Goal: Book appointment/travel/reservation

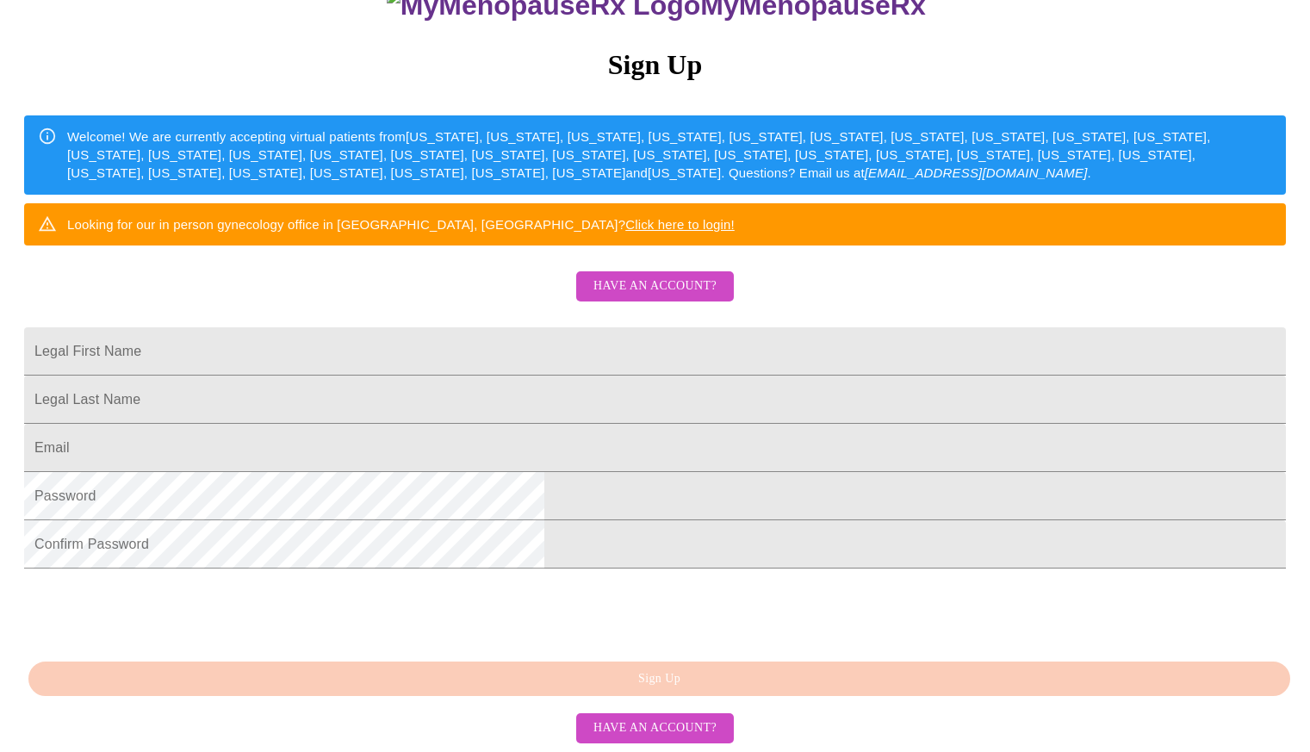
scroll to position [295, 0]
click at [497, 327] on input "Legal First Name" at bounding box center [655, 351] width 1262 height 48
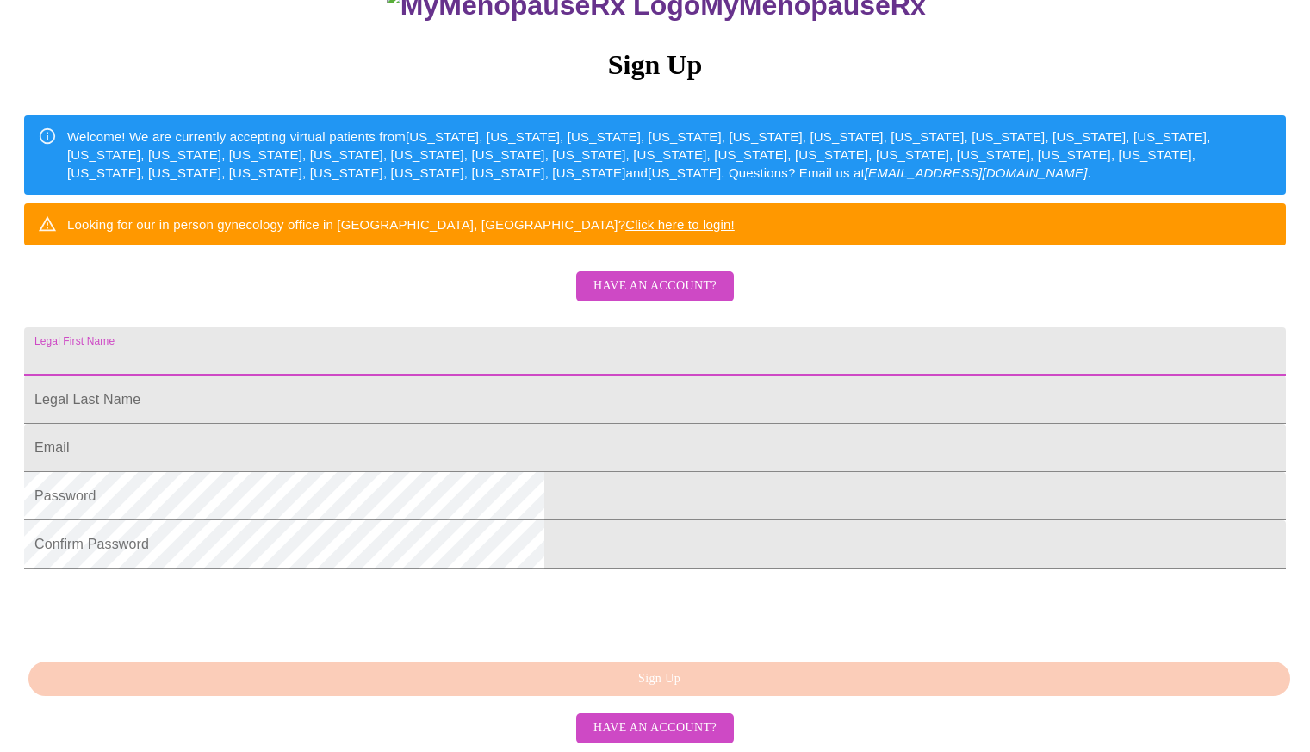
click at [485, 327] on input "Legal First Name" at bounding box center [655, 351] width 1262 height 48
type input "[PERSON_NAME]"
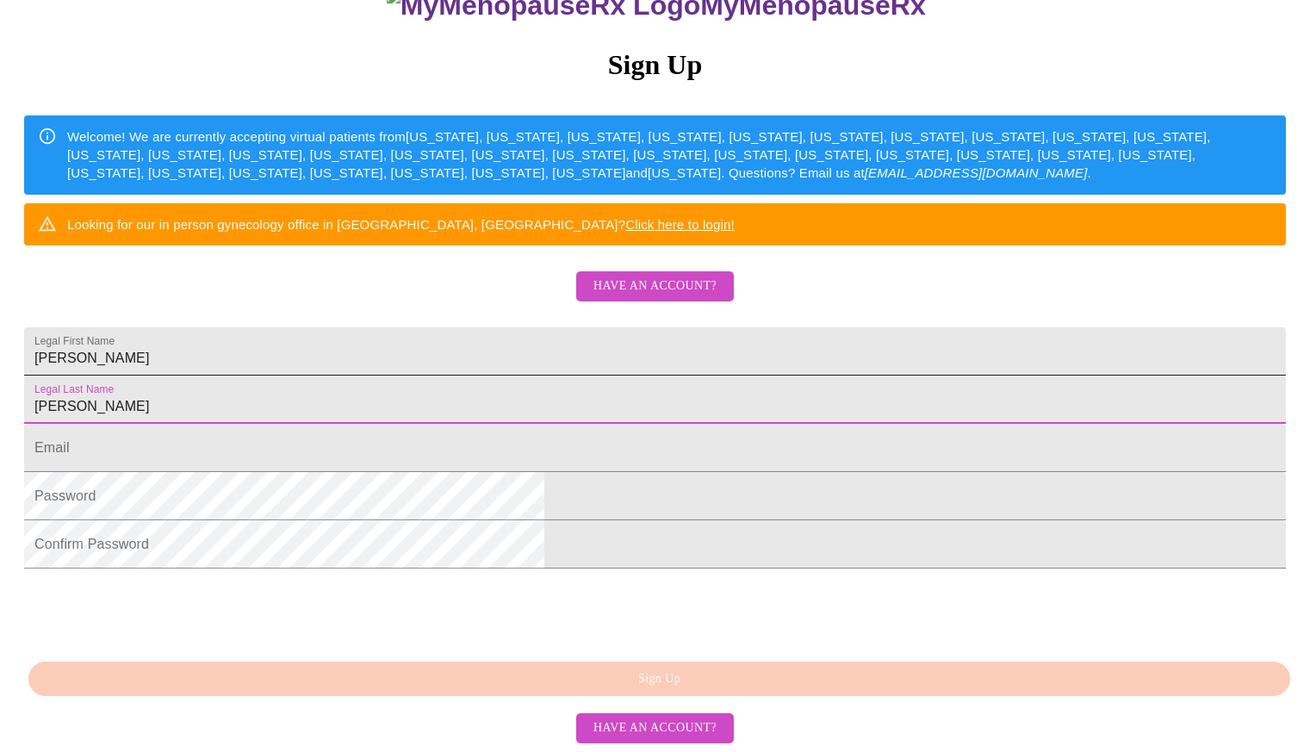
type input "[PERSON_NAME]"
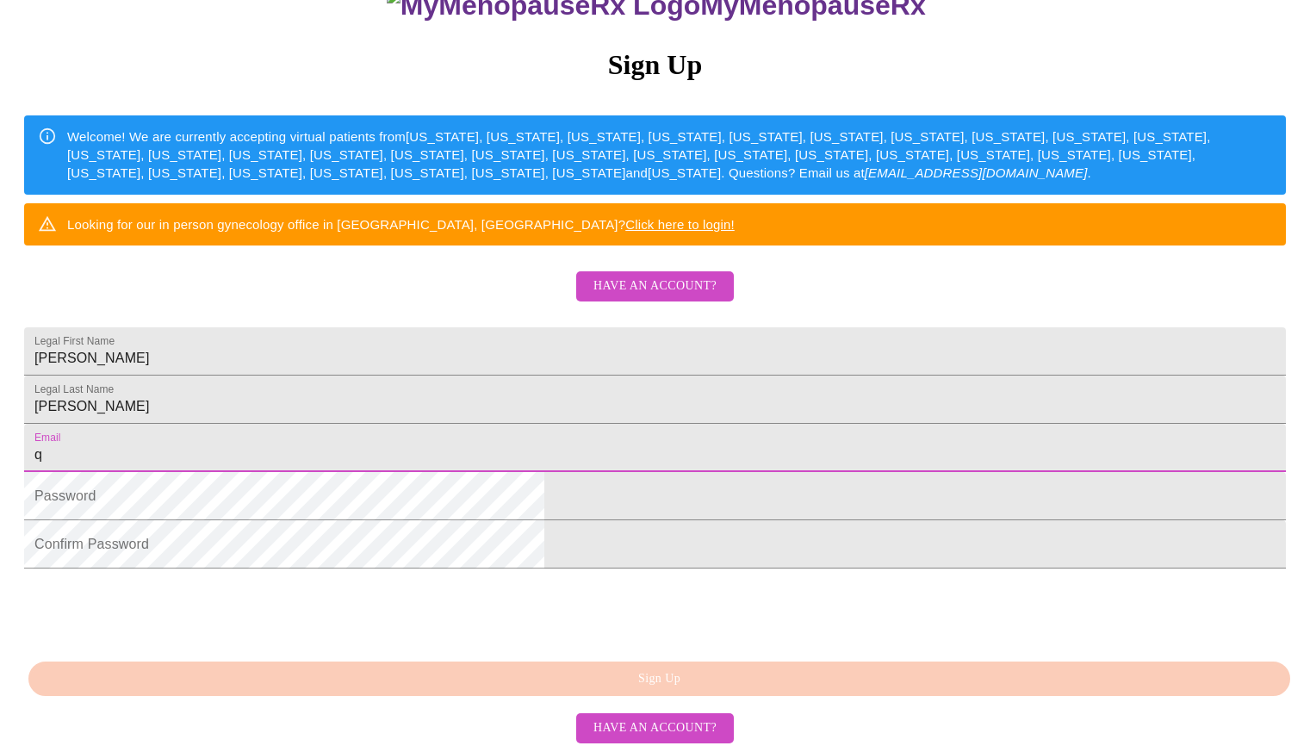
type input "[EMAIL_ADDRESS][DOMAIN_NAME]"
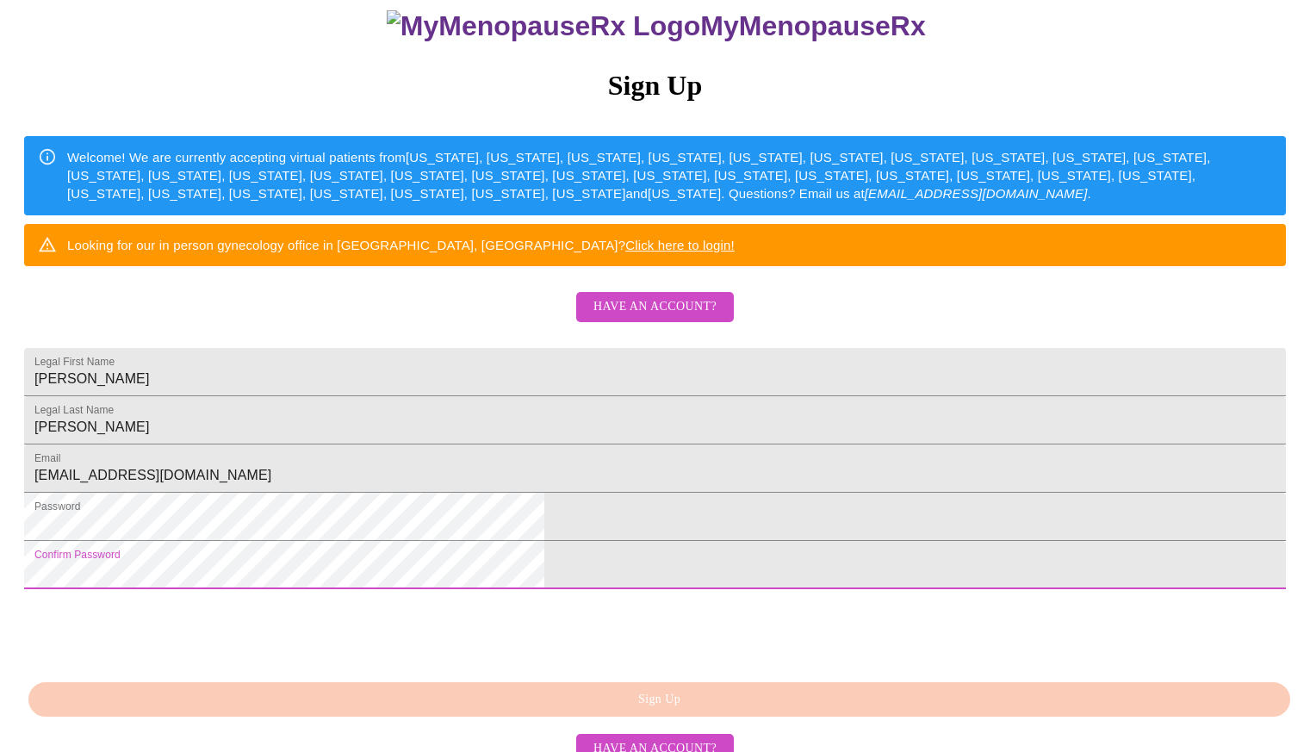
scroll to position [326, 0]
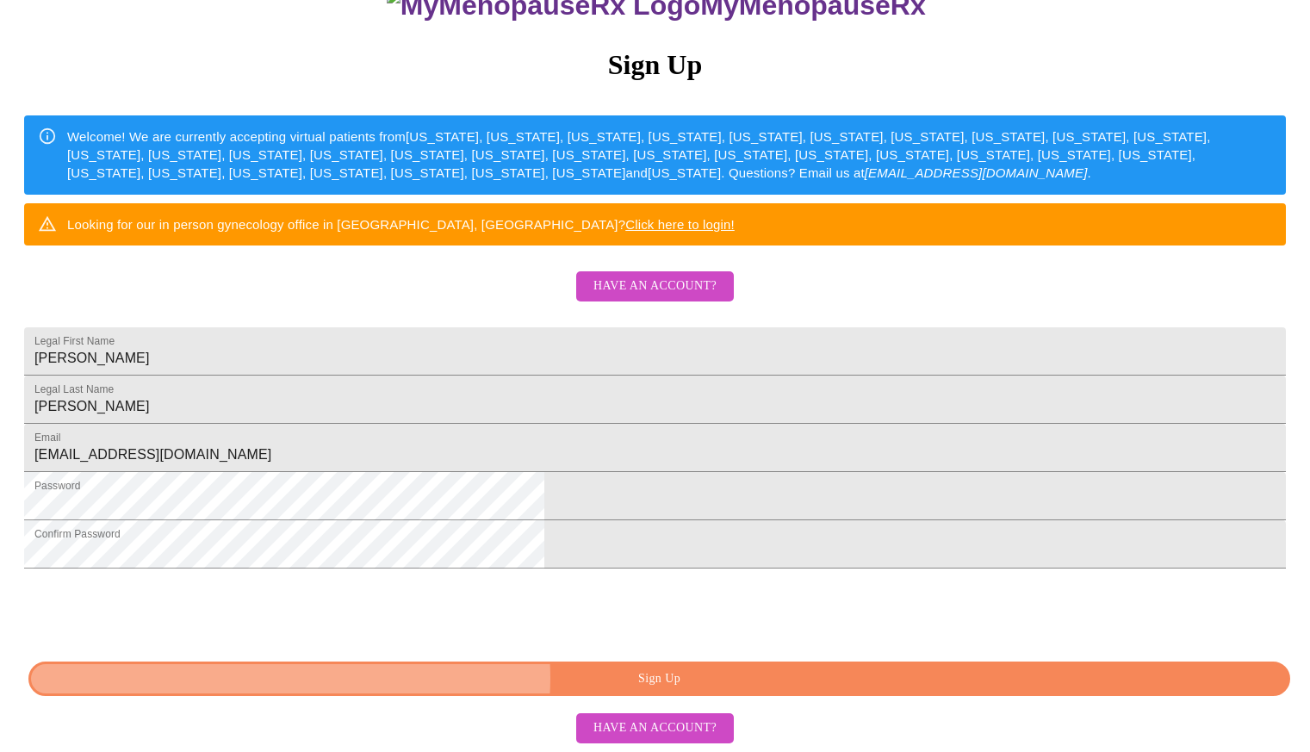
click at [659, 680] on span "Sign Up" at bounding box center [659, 680] width 1222 height 22
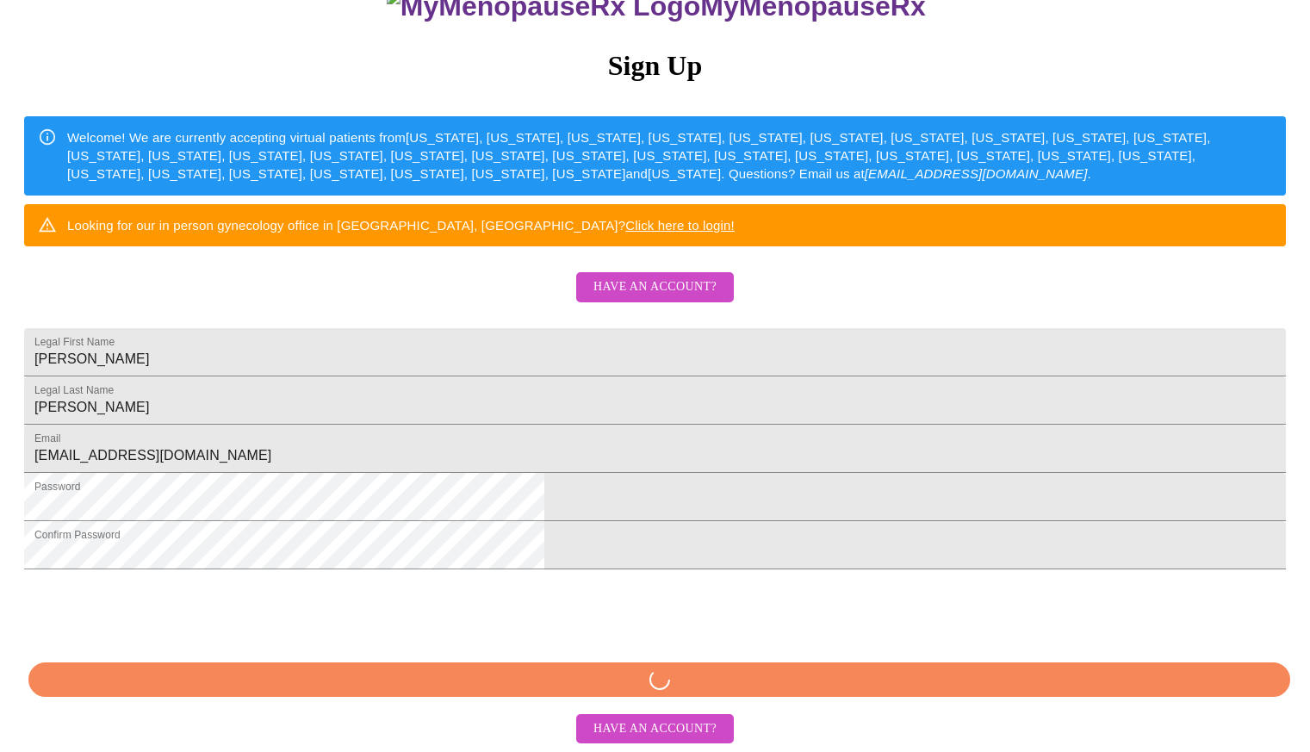
scroll to position [258, 0]
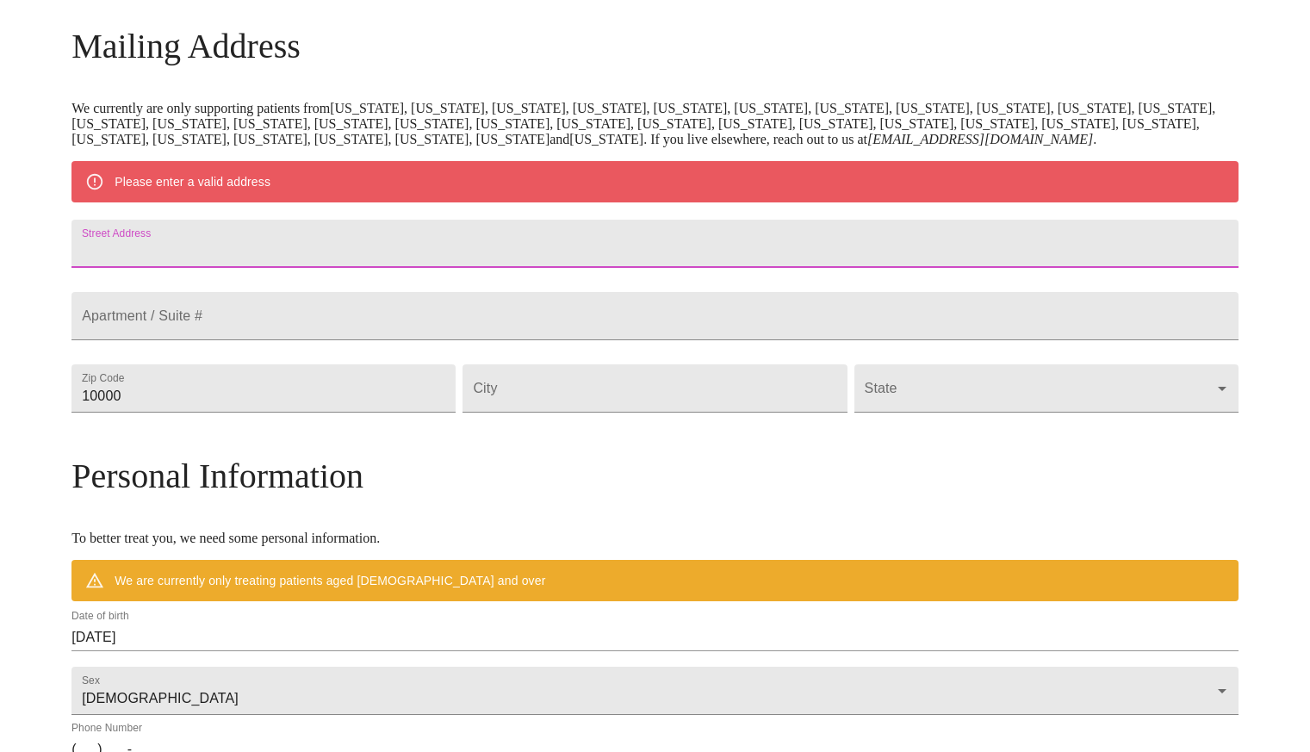
click at [374, 263] on input "Street Address" at bounding box center [655, 244] width 1167 height 48
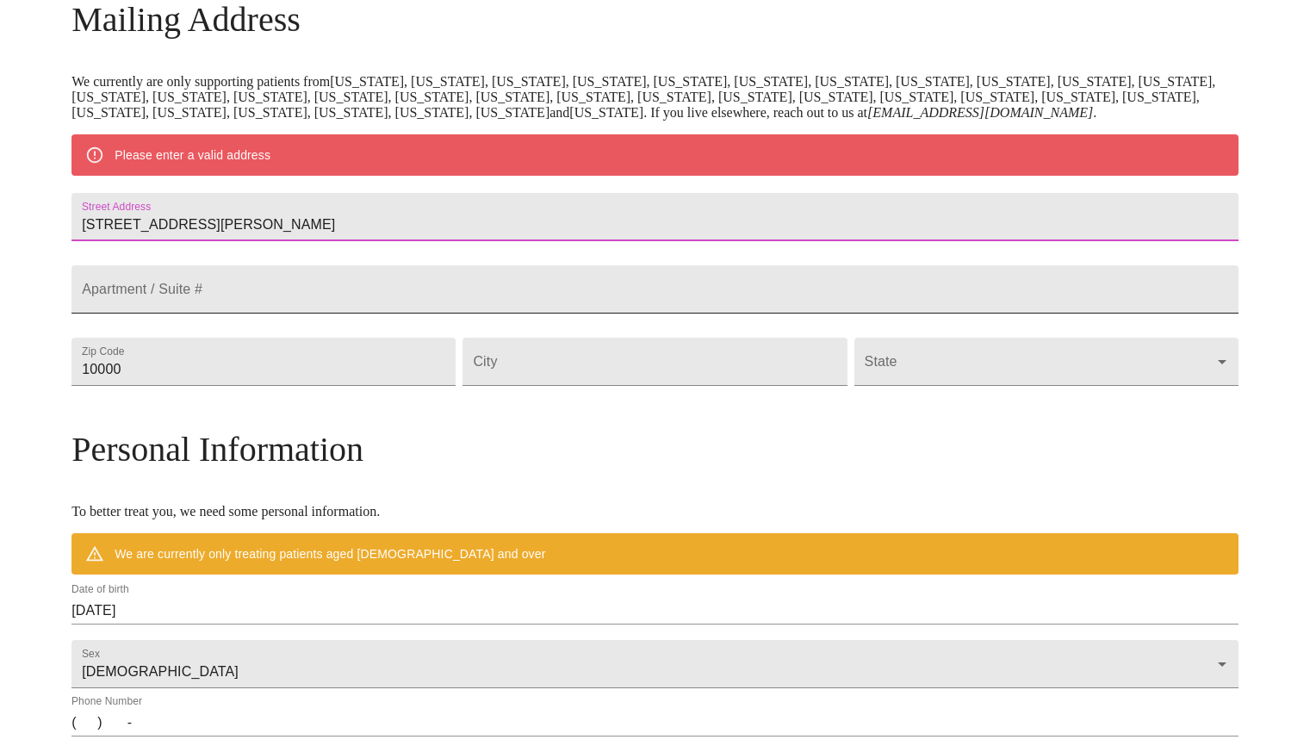
type input "[STREET_ADDRESS][PERSON_NAME]"
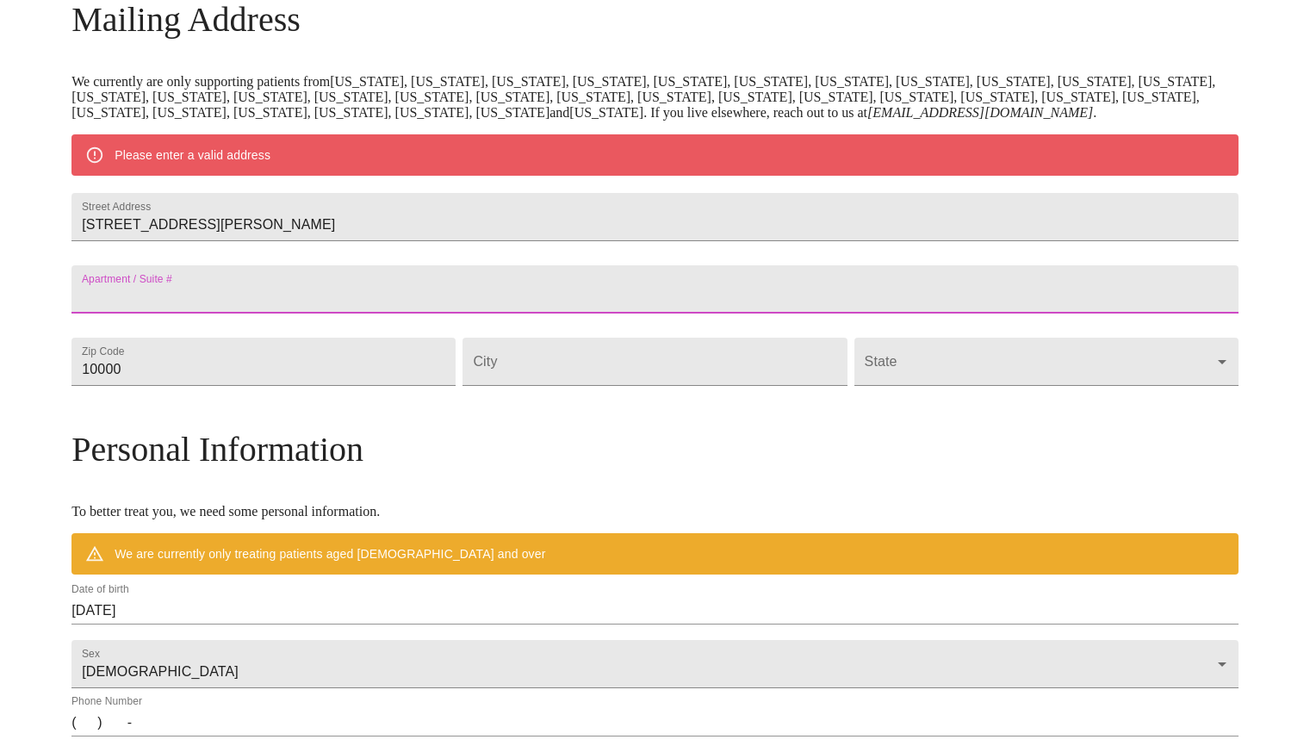
click at [315, 314] on input "Street Address" at bounding box center [655, 289] width 1167 height 48
click at [308, 386] on input "10000" at bounding box center [264, 362] width 384 height 48
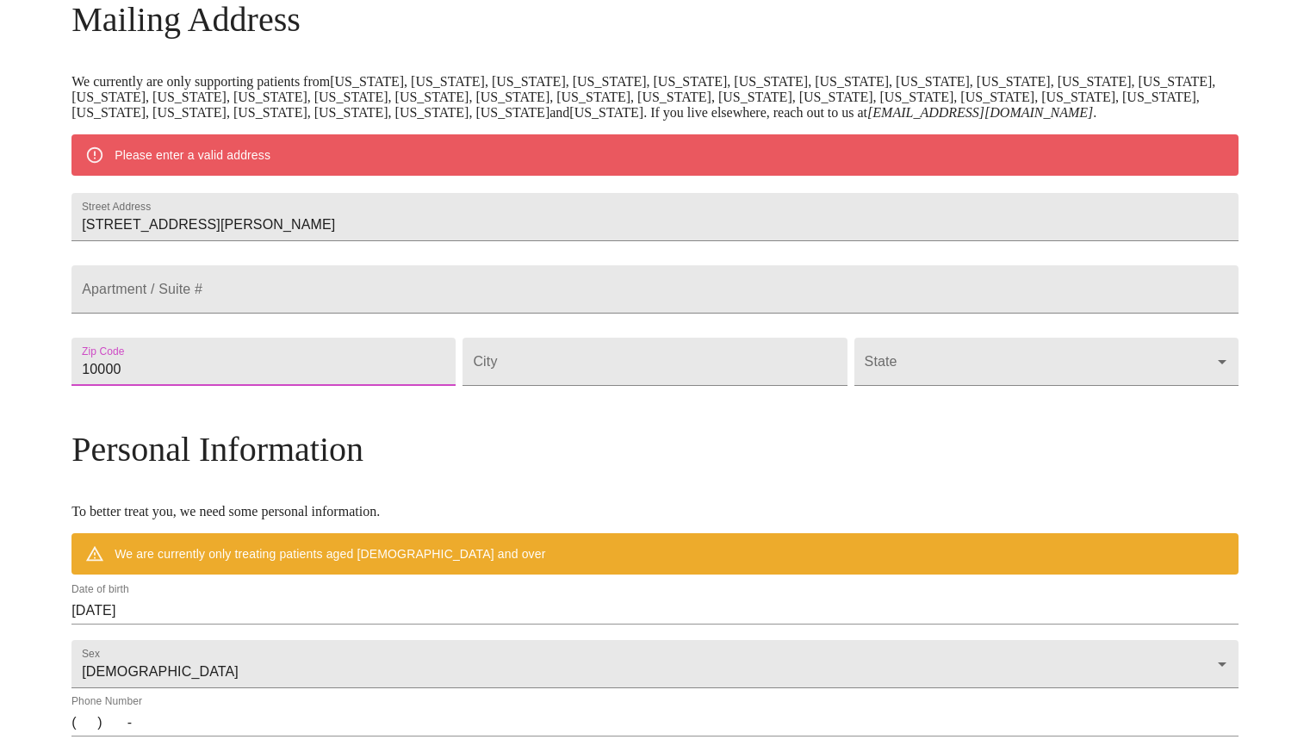
drag, startPoint x: 301, startPoint y: 428, endPoint x: 177, endPoint y: 429, distance: 124.1
click at [177, 429] on div "MyMenopauseRx Welcome to MyMenopauseRx Since it's your first time here, you'll …" at bounding box center [655, 393] width 1167 height 1343
type input "48187"
click at [569, 386] on input "Street Address" at bounding box center [655, 362] width 384 height 48
type input "canton"
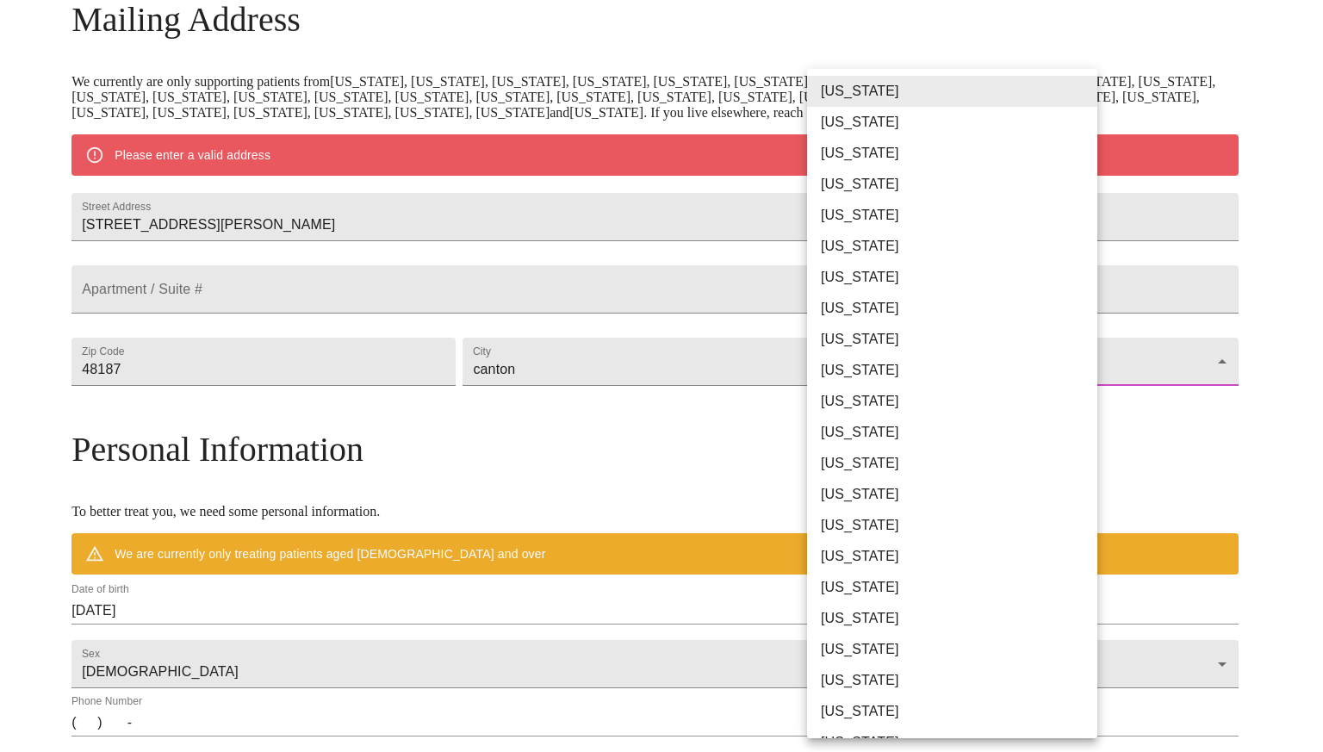
click at [885, 420] on body "MyMenopauseRx Welcome to MyMenopauseRx Since it's your first time here, you'll …" at bounding box center [661, 393] width 1309 height 1343
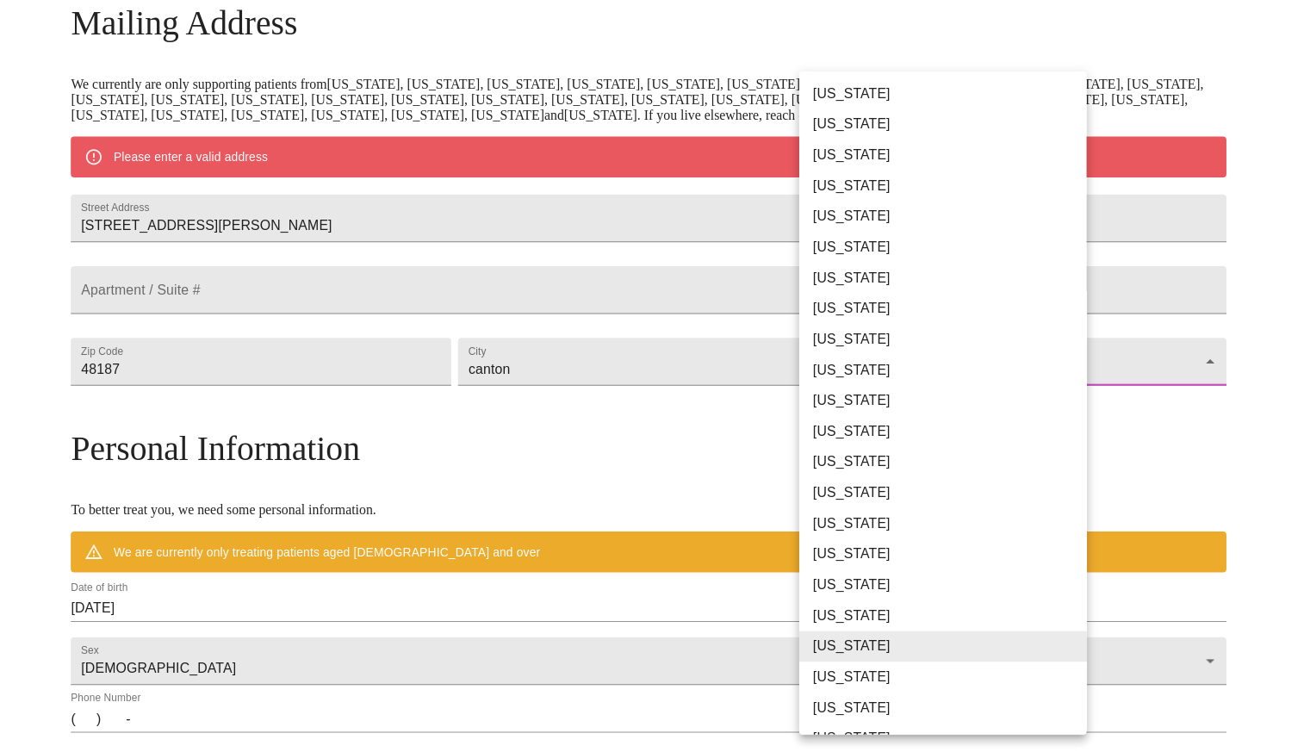
scroll to position [112, 0]
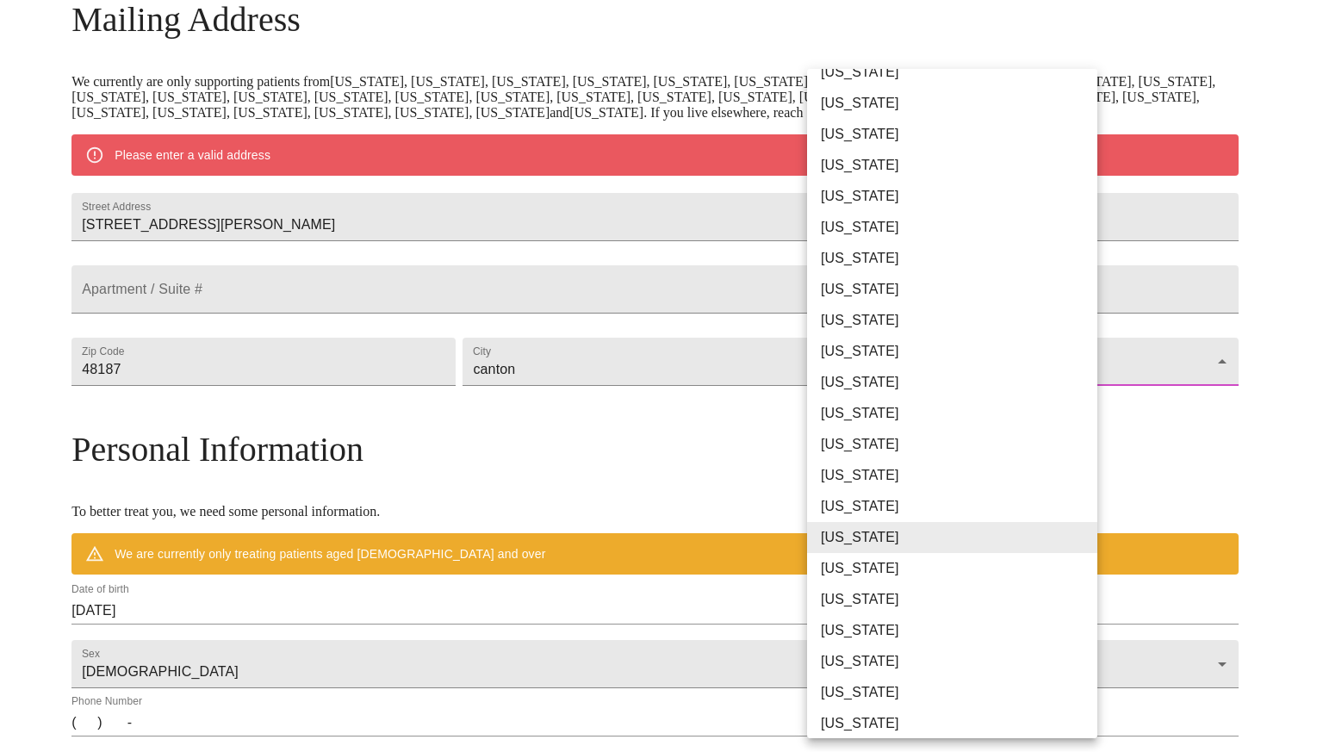
click at [874, 626] on li "[US_STATE]" at bounding box center [958, 630] width 303 height 31
type input "[US_STATE]"
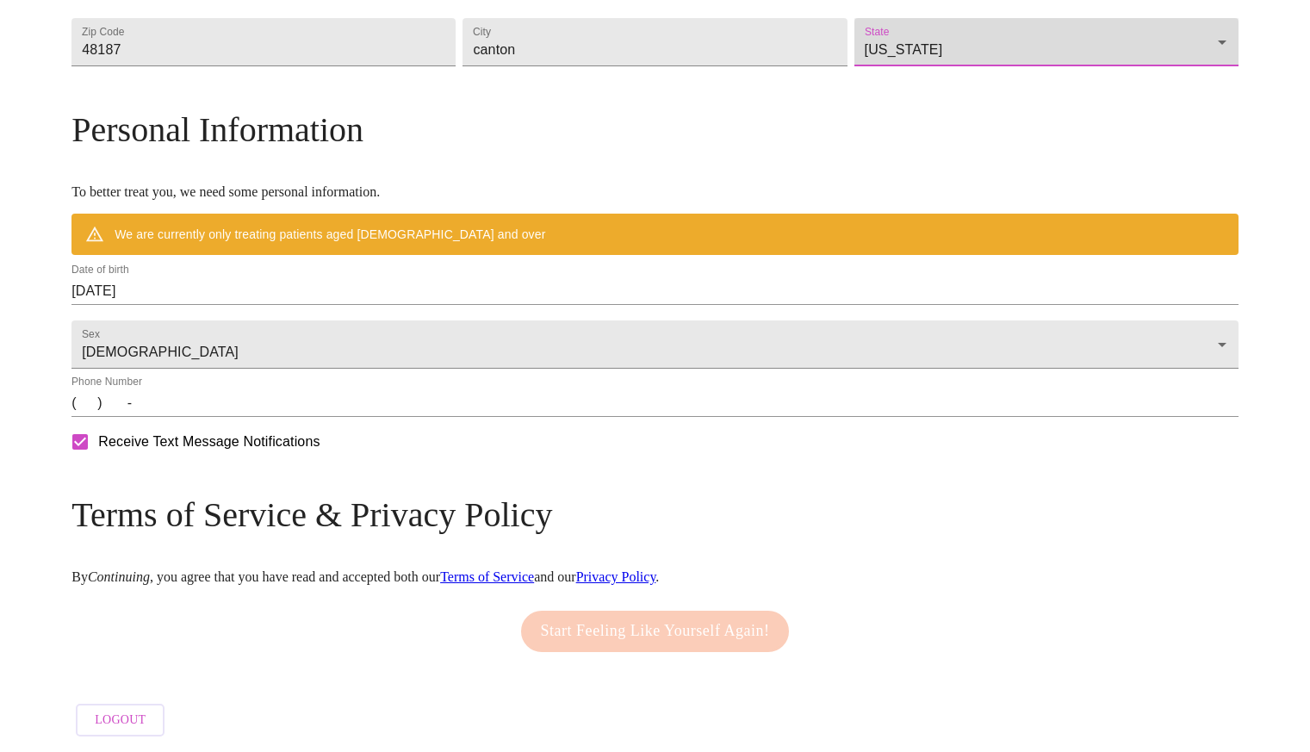
scroll to position [622, 0]
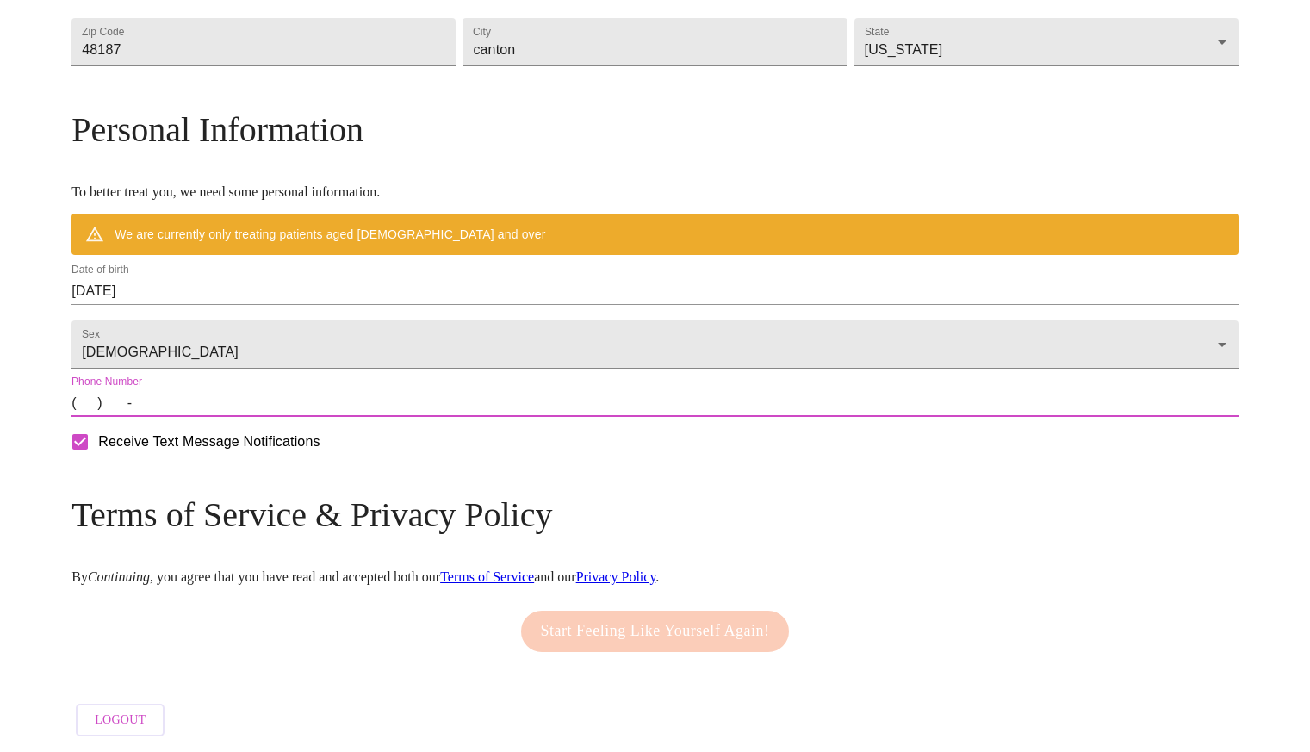
click at [226, 412] on input "(   )    -" at bounding box center [655, 403] width 1167 height 28
type input "[PHONE_NUMBER]"
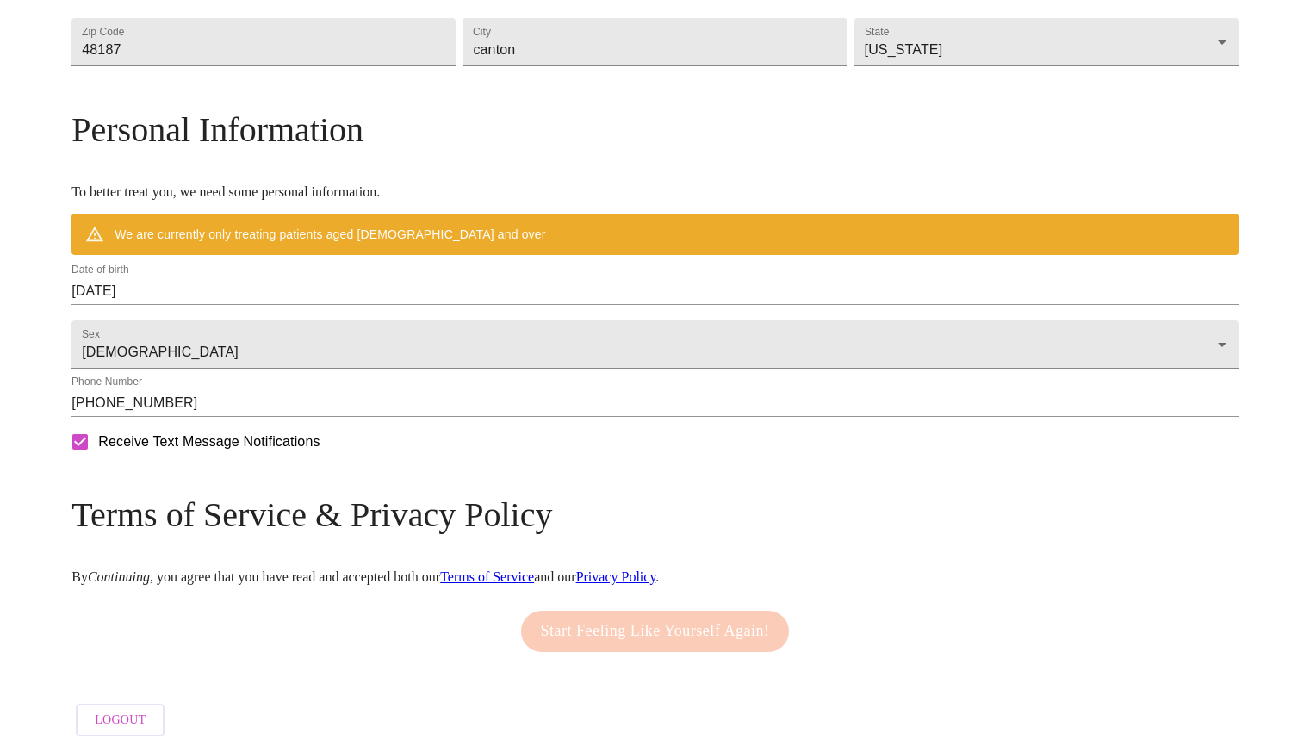
click at [486, 604] on div "Start Feeling Like Yourself Again!" at bounding box center [655, 631] width 1167 height 59
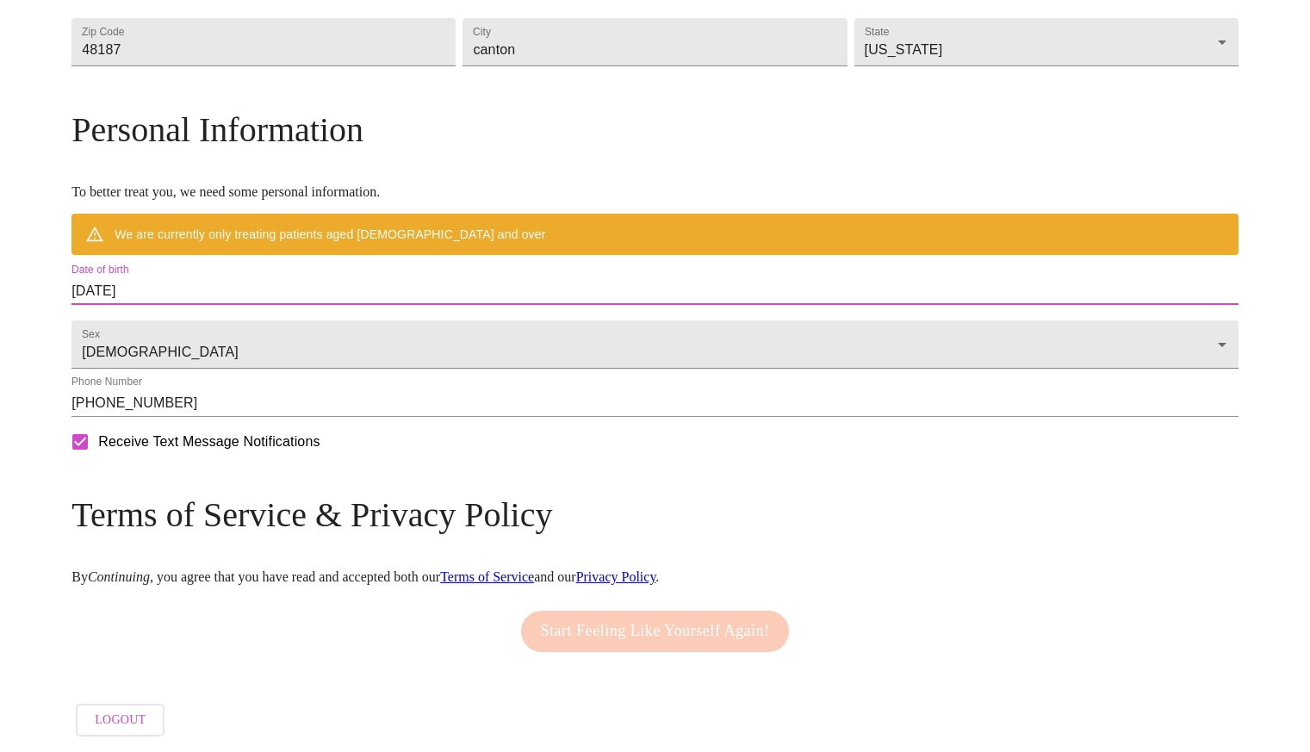
click at [272, 305] on input "[DATE]" at bounding box center [655, 291] width 1167 height 28
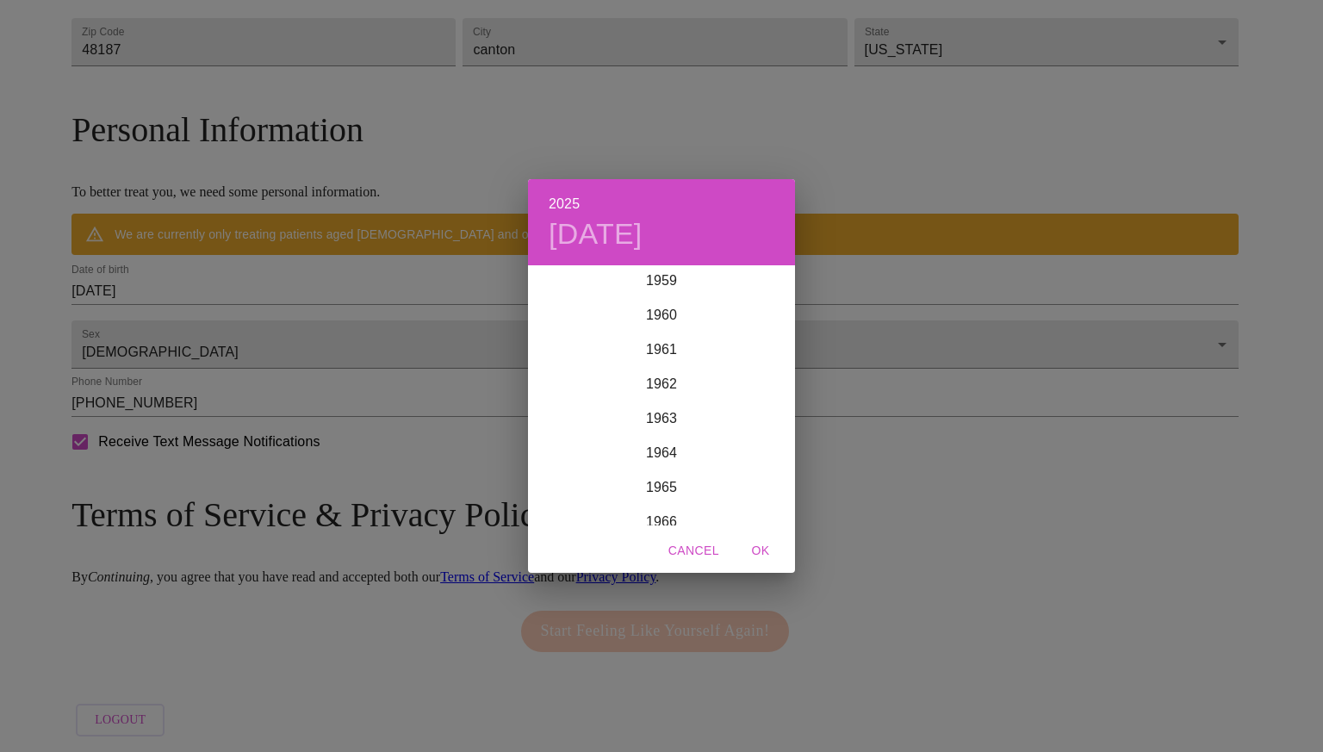
scroll to position [2074, 0]
click at [658, 482] on div "1965" at bounding box center [661, 485] width 267 height 34
click at [743, 289] on div "Mar" at bounding box center [750, 299] width 89 height 65
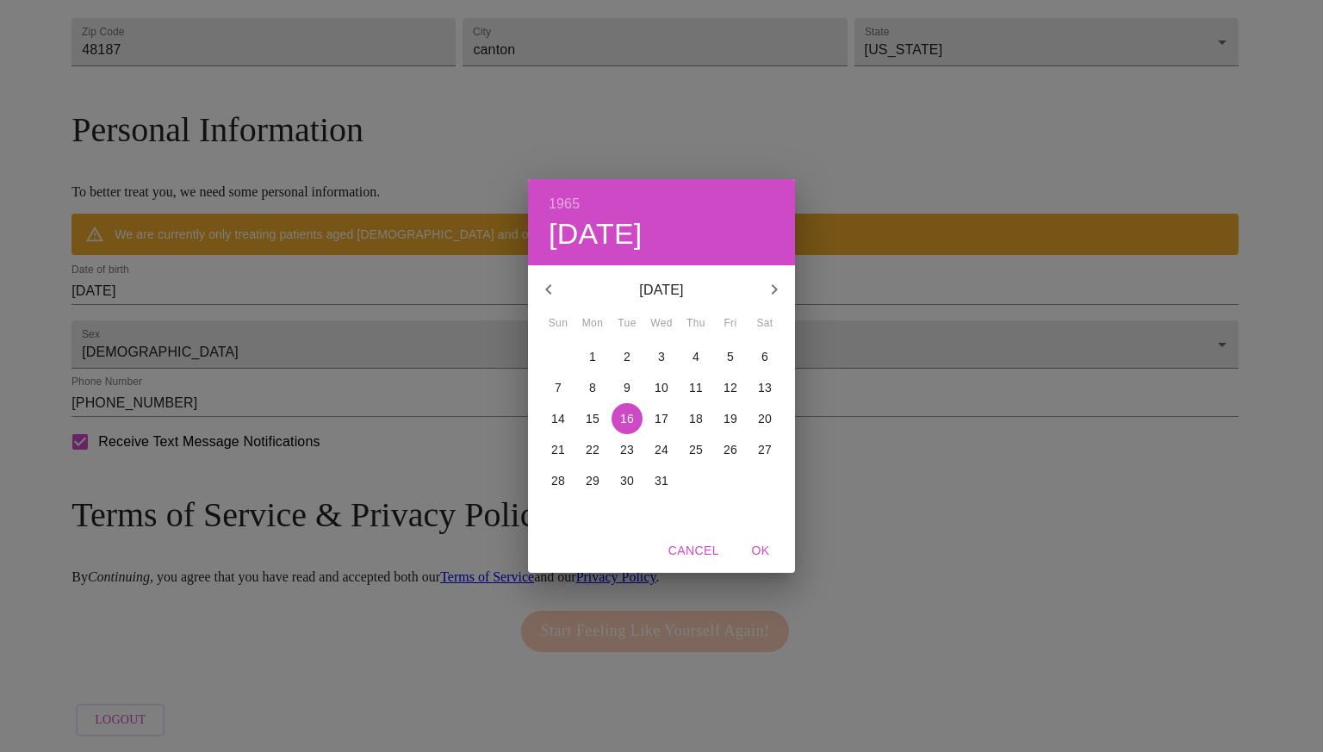
click at [658, 390] on p "10" at bounding box center [662, 387] width 14 height 17
click at [761, 548] on span "OK" at bounding box center [760, 551] width 41 height 22
type input "[DATE]"
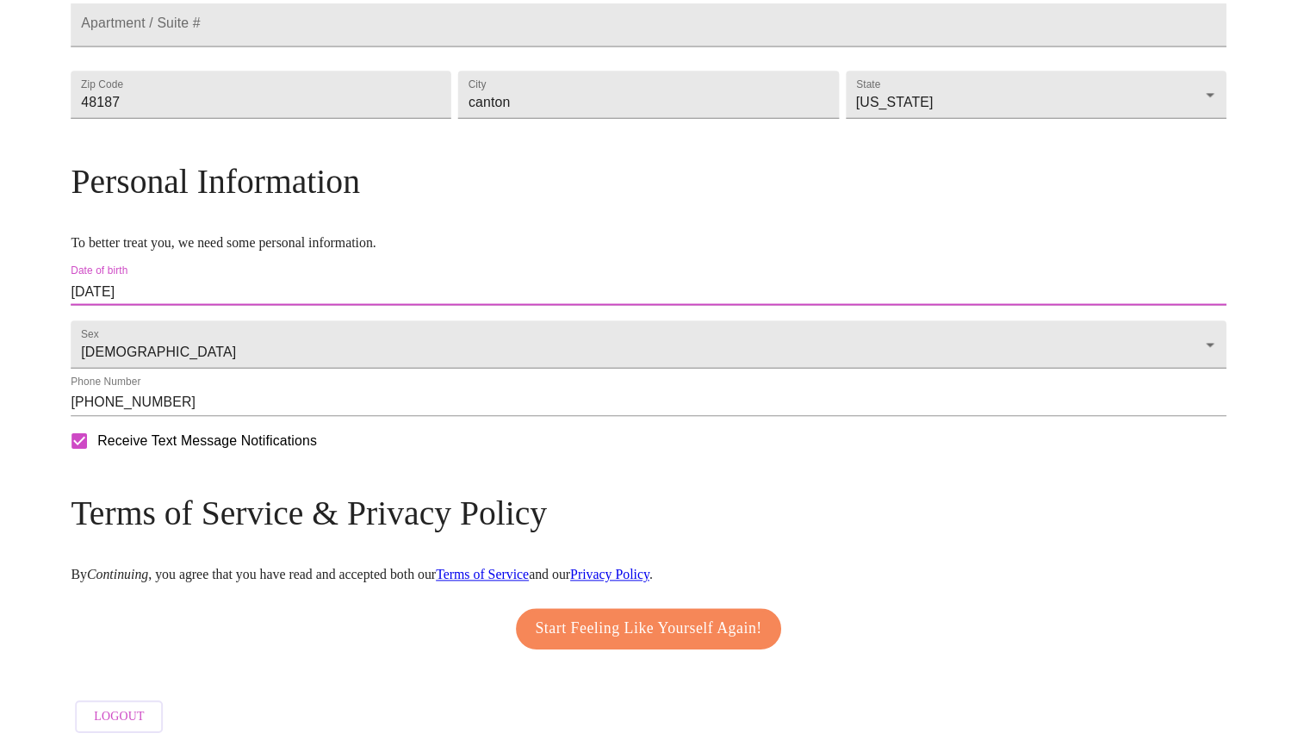
scroll to position [572, 0]
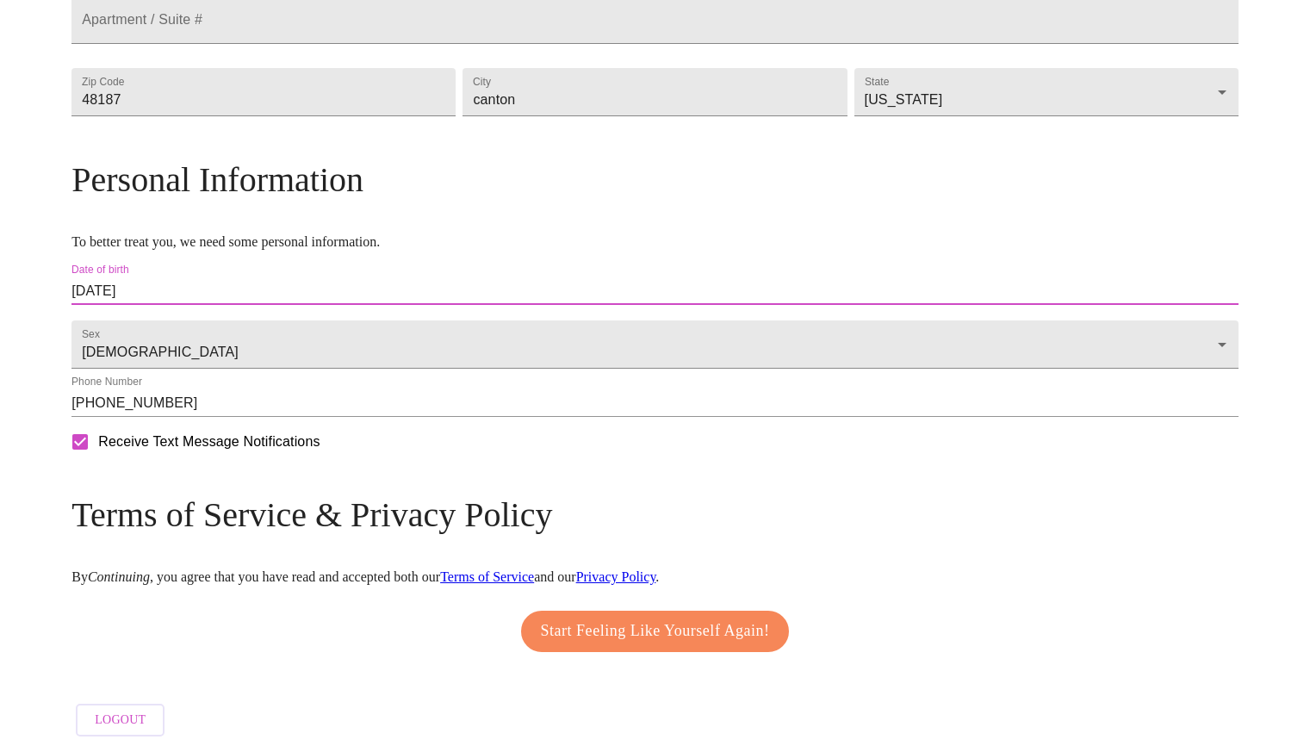
click at [614, 619] on span "Start Feeling Like Yourself Again!" at bounding box center [655, 632] width 229 height 28
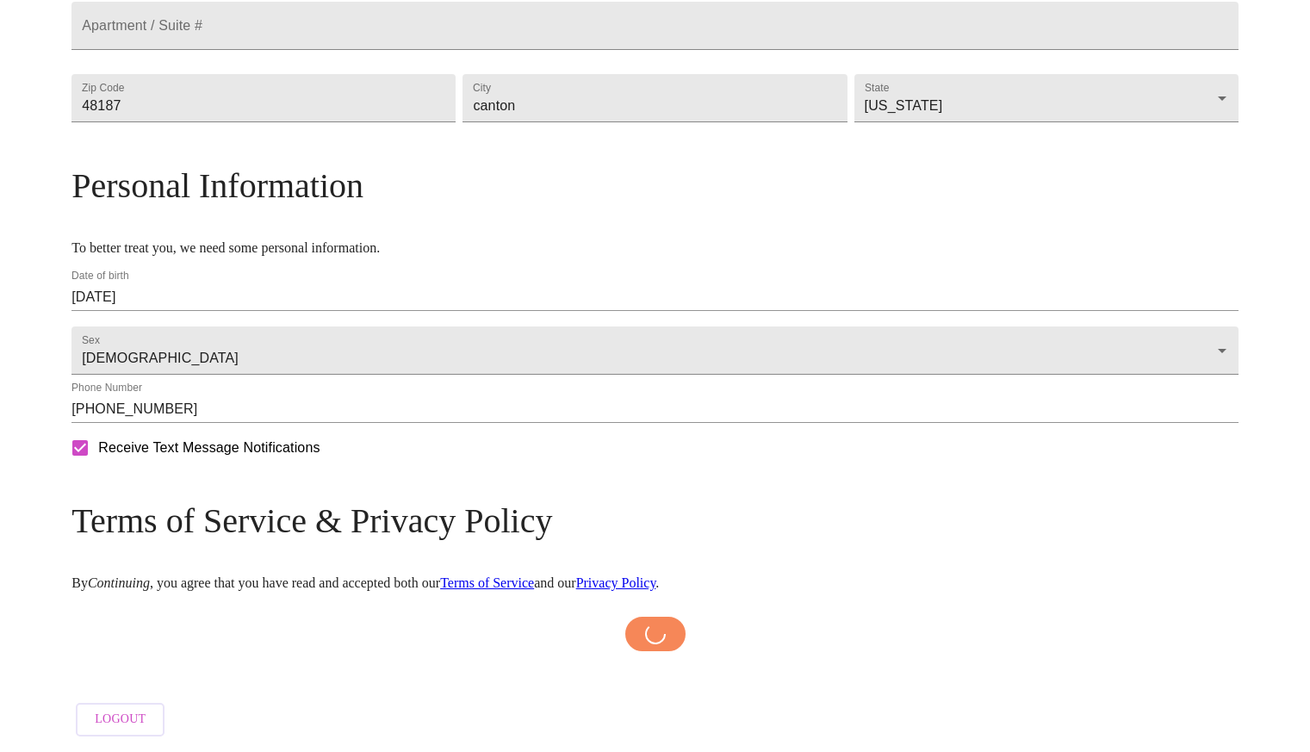
scroll to position [565, 0]
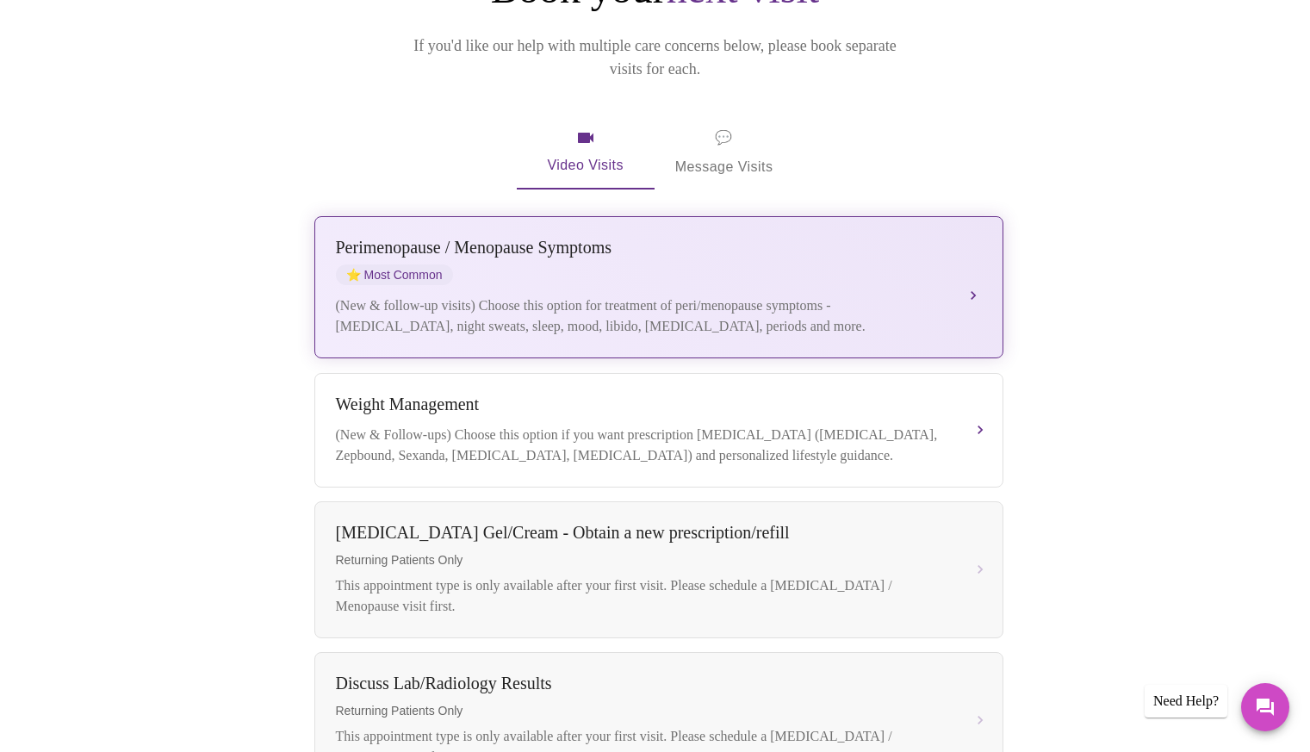
scroll to position [236, 0]
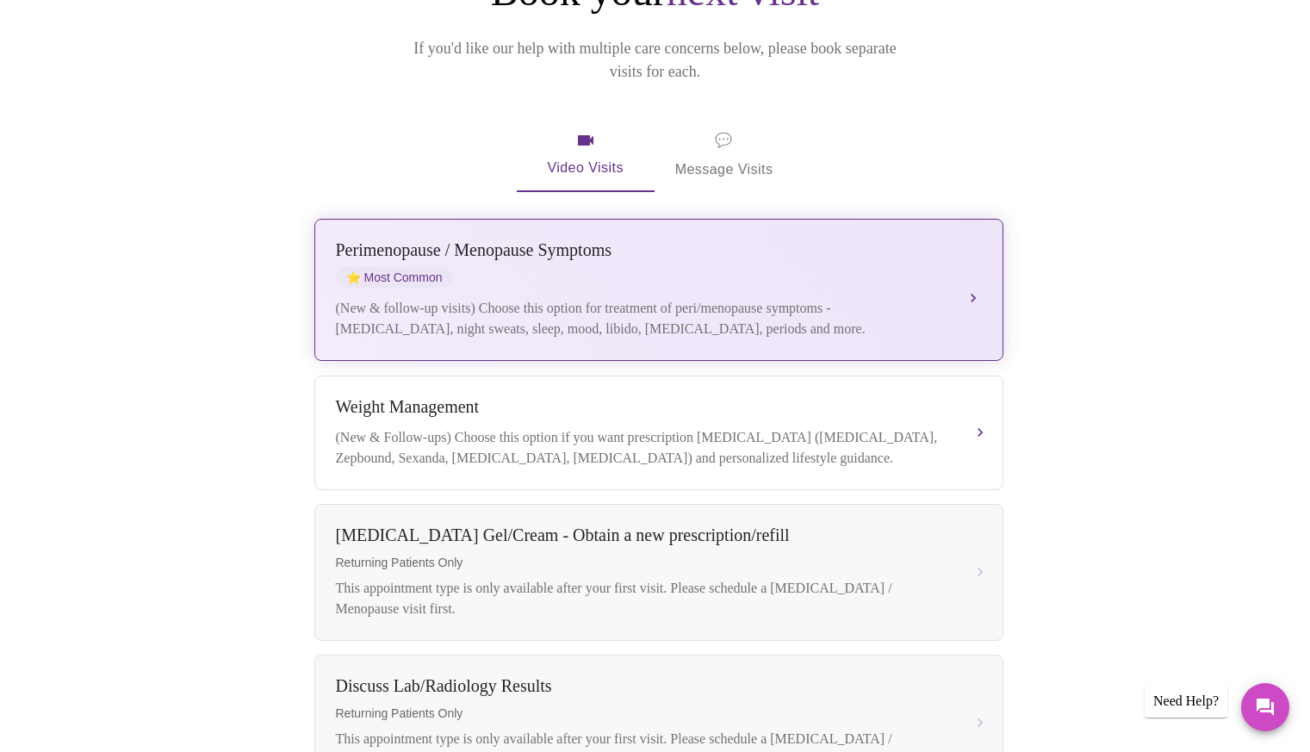
click at [473, 258] on div "[MEDICAL_DATA] / Menopause Symptoms ⭐ Most Common" at bounding box center [642, 263] width 612 height 47
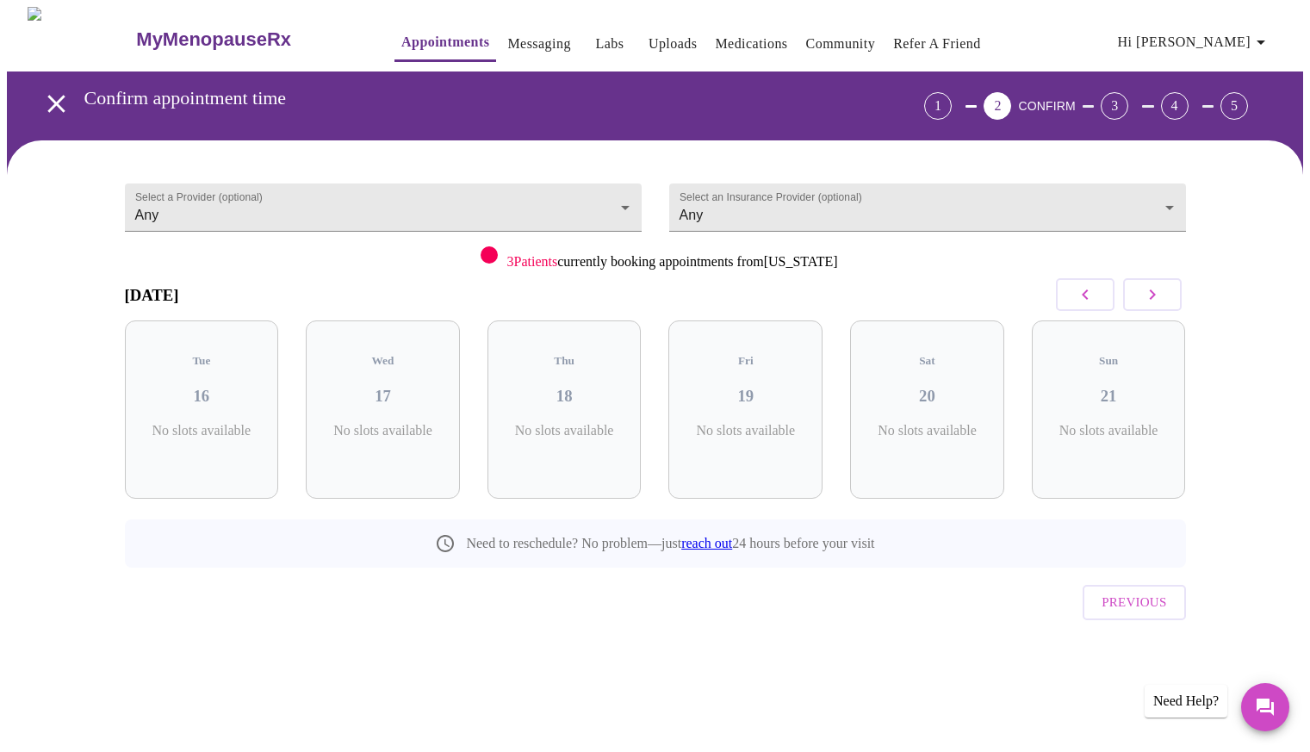
scroll to position [0, 0]
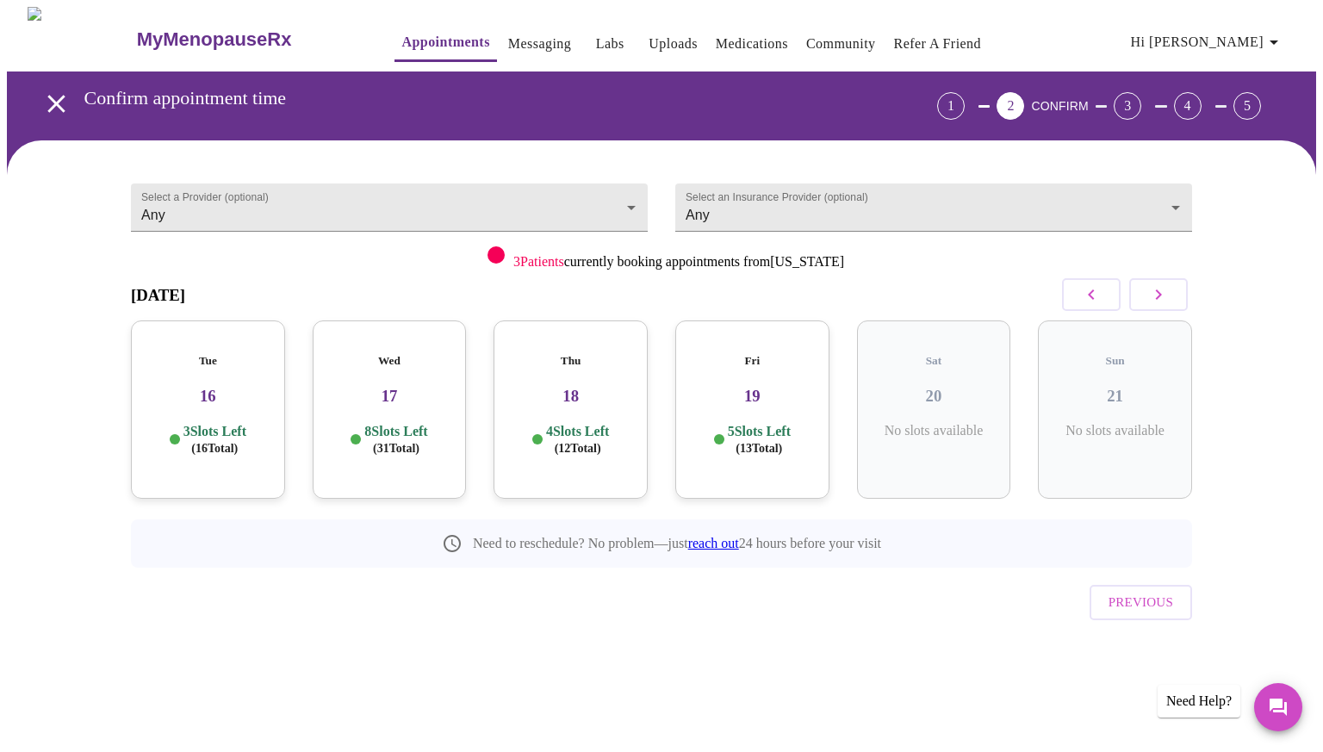
click at [201, 387] on h3 "16" at bounding box center [208, 396] width 127 height 19
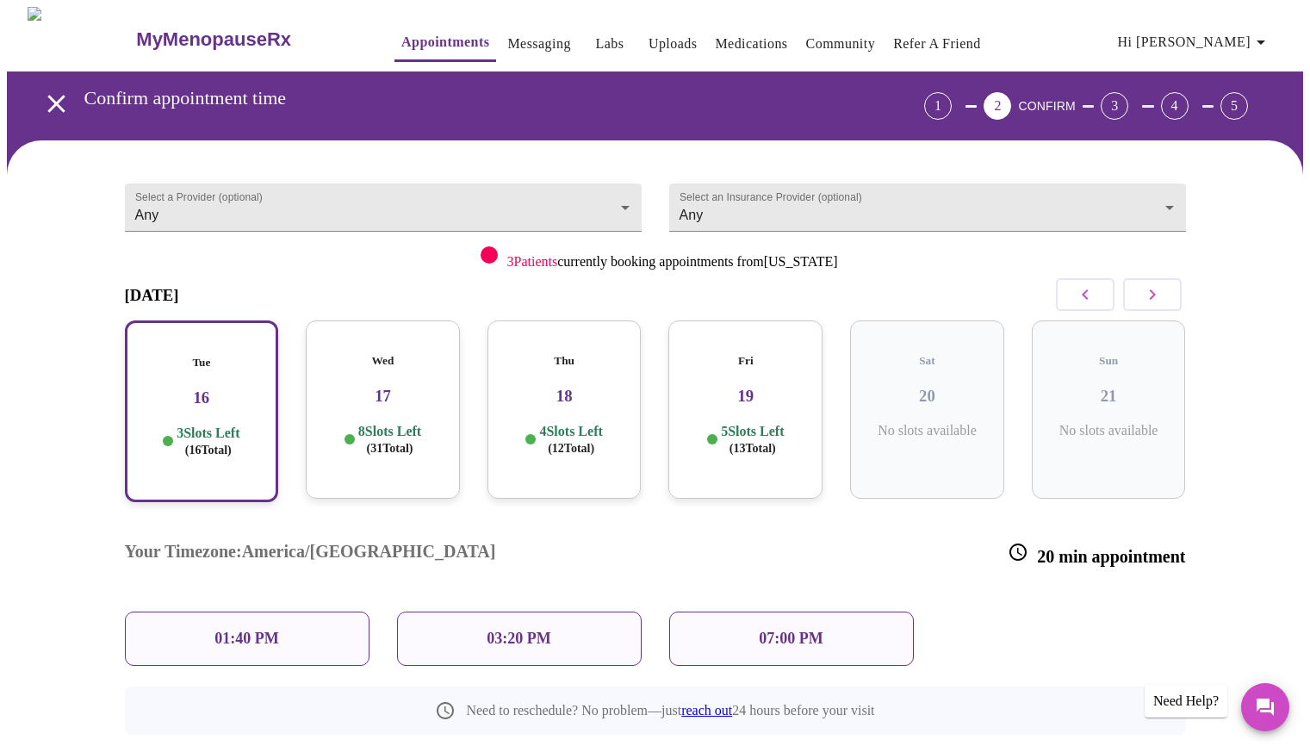
click at [520, 630] on p "03:20 PM" at bounding box center [519, 639] width 64 height 18
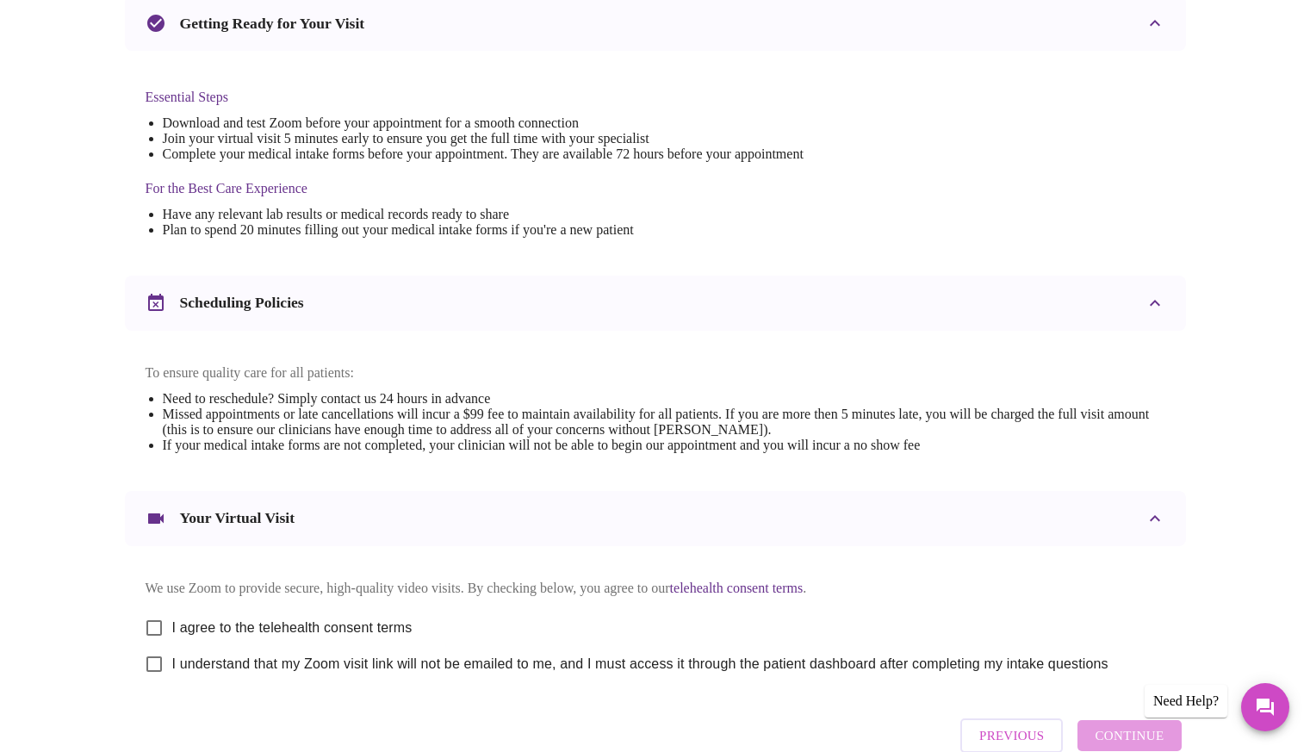
scroll to position [496, 0]
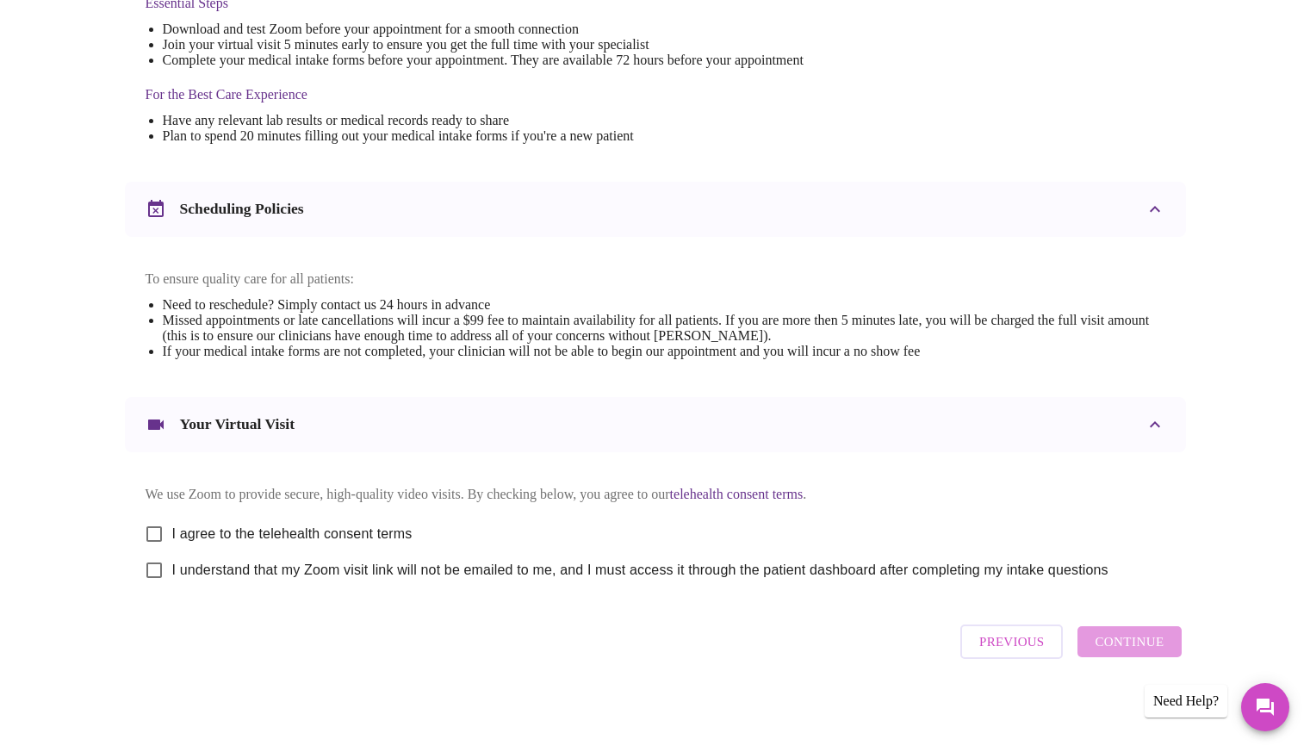
click at [153, 526] on input "I agree to the telehealth consent terms" at bounding box center [154, 534] width 36 height 36
checkbox input "true"
click at [153, 571] on input "I understand that my Zoom visit link will not be emailed to me, and I must acce…" at bounding box center [154, 570] width 36 height 36
checkbox input "true"
click at [1113, 643] on span "Continue" at bounding box center [1129, 642] width 69 height 22
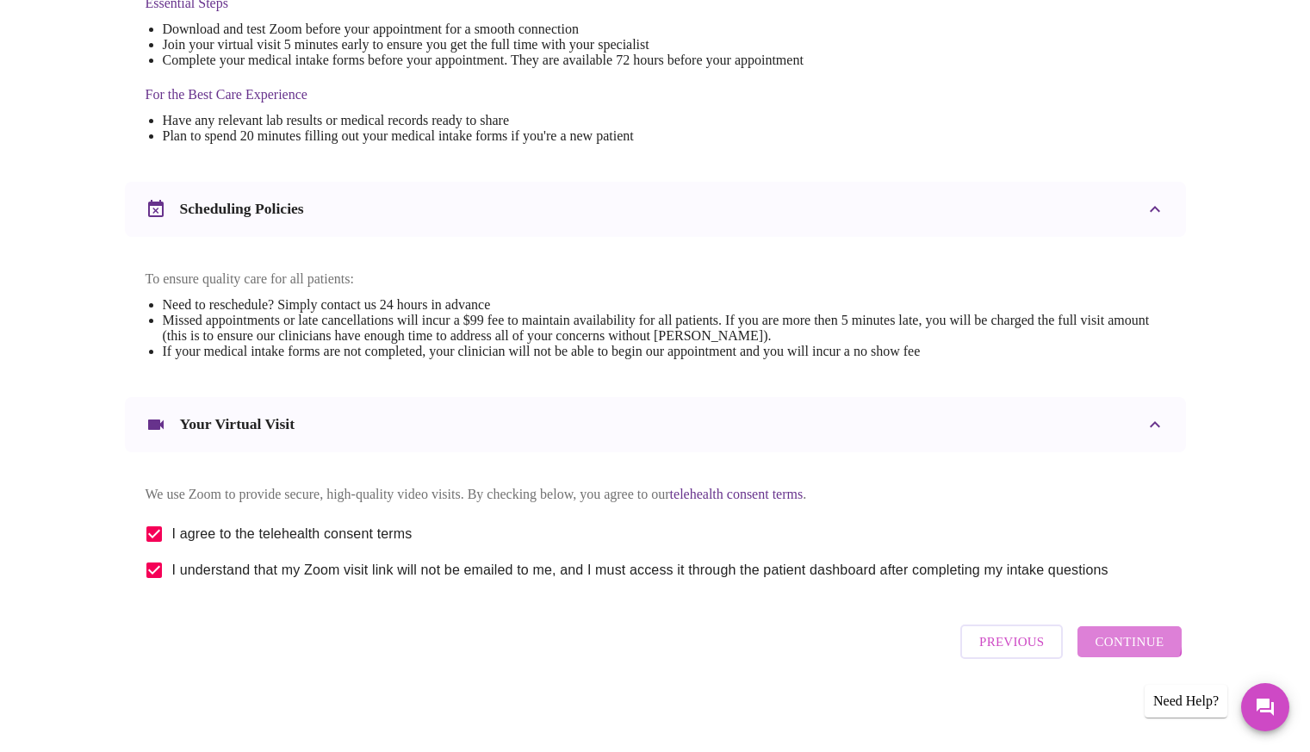
scroll to position [0, 0]
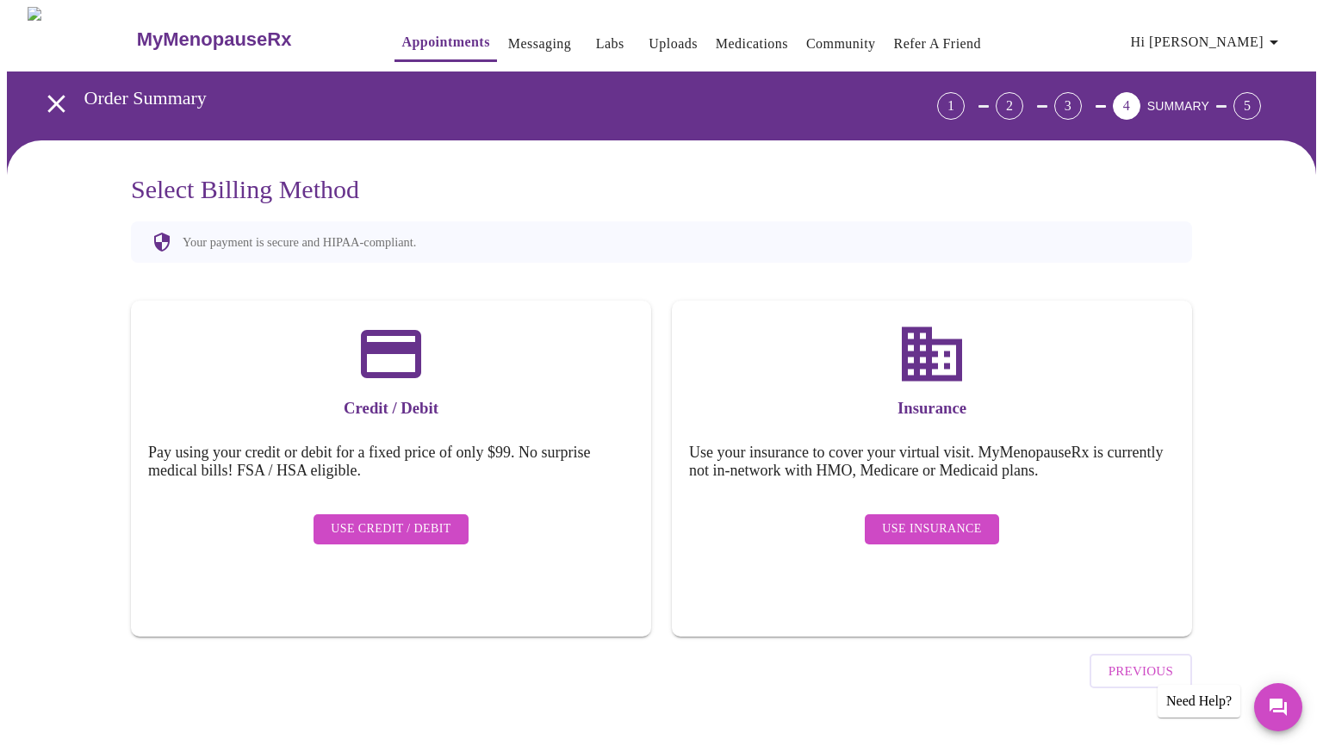
click at [912, 519] on span "Use Insurance" at bounding box center [931, 530] width 99 height 22
